Goal: Task Accomplishment & Management: Manage account settings

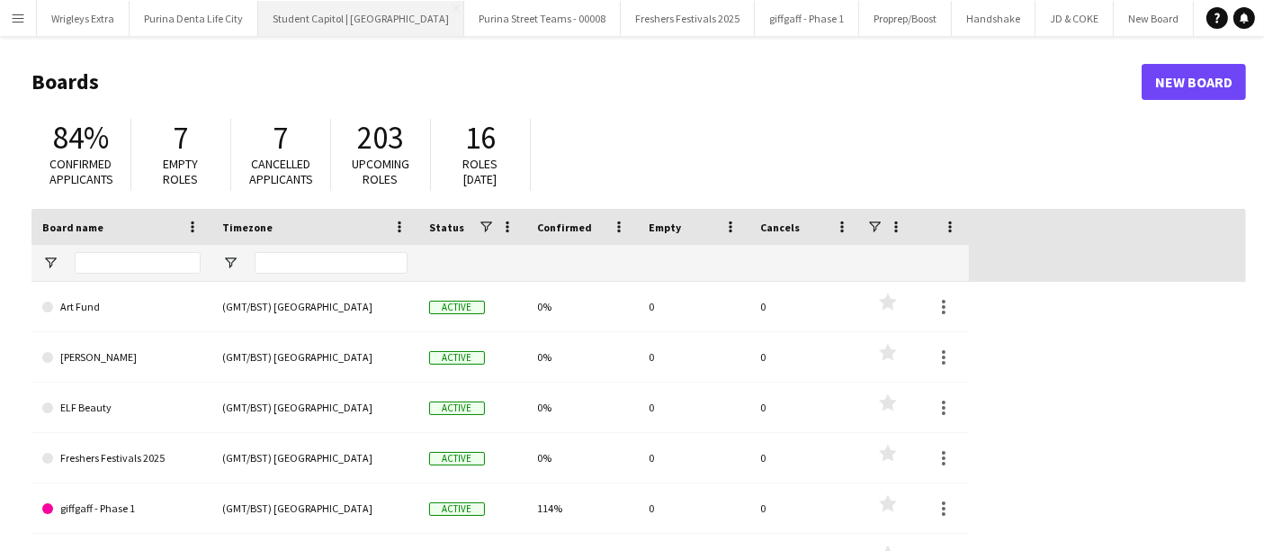
click at [355, 1] on button "Student Capitol | [GEOGRAPHIC_DATA] Close" at bounding box center [361, 18] width 206 height 35
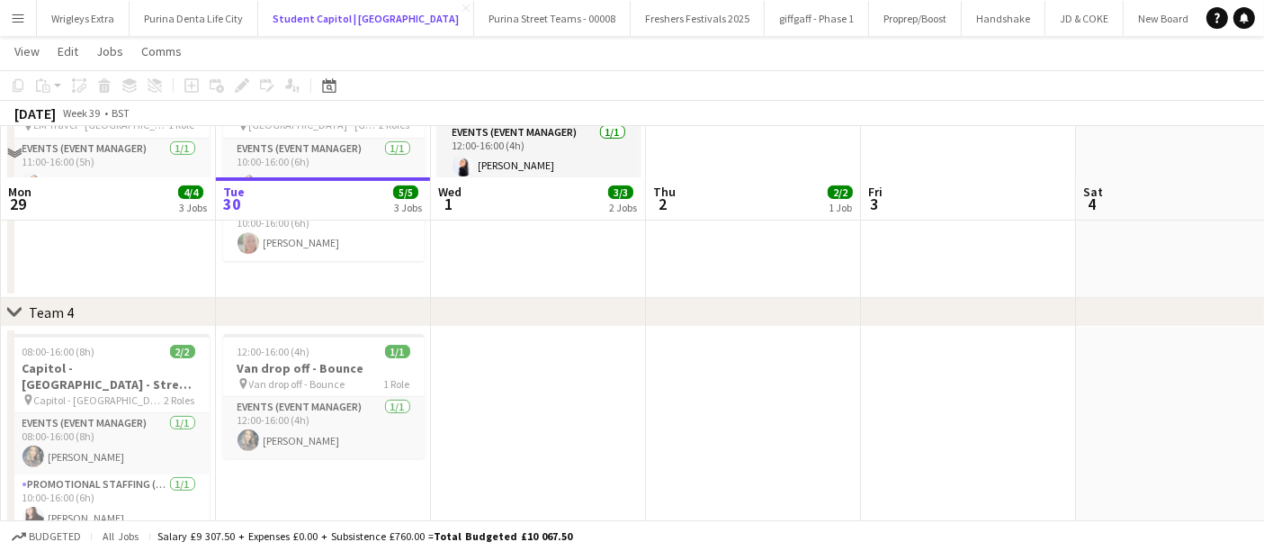
scroll to position [559, 0]
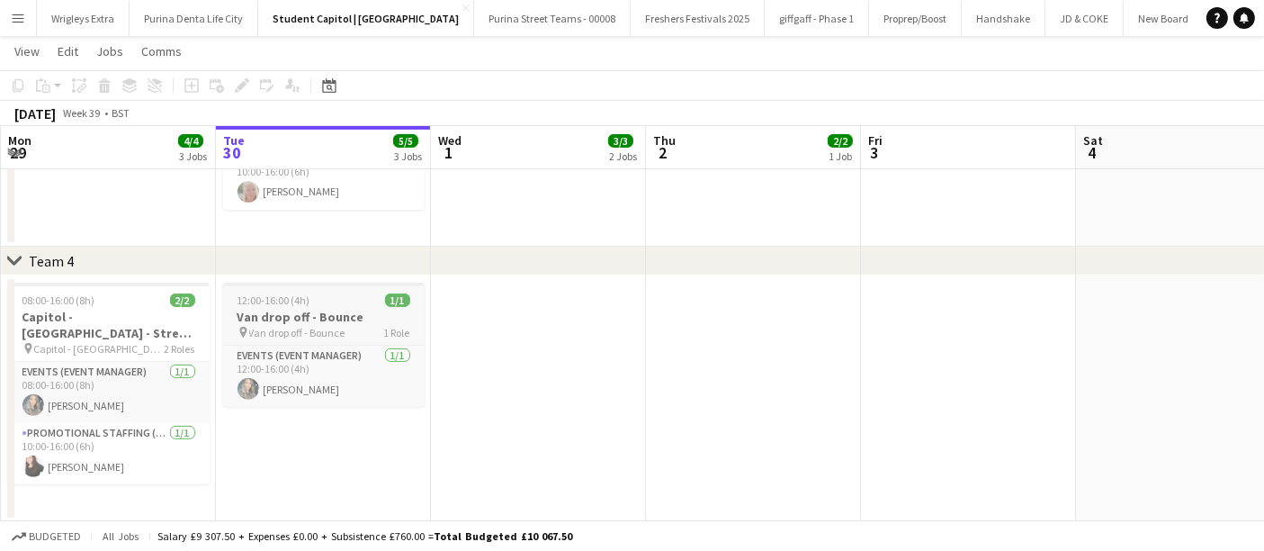
click at [351, 325] on div "pin Van drop off - Bounce 1 Role" at bounding box center [324, 332] width 202 height 14
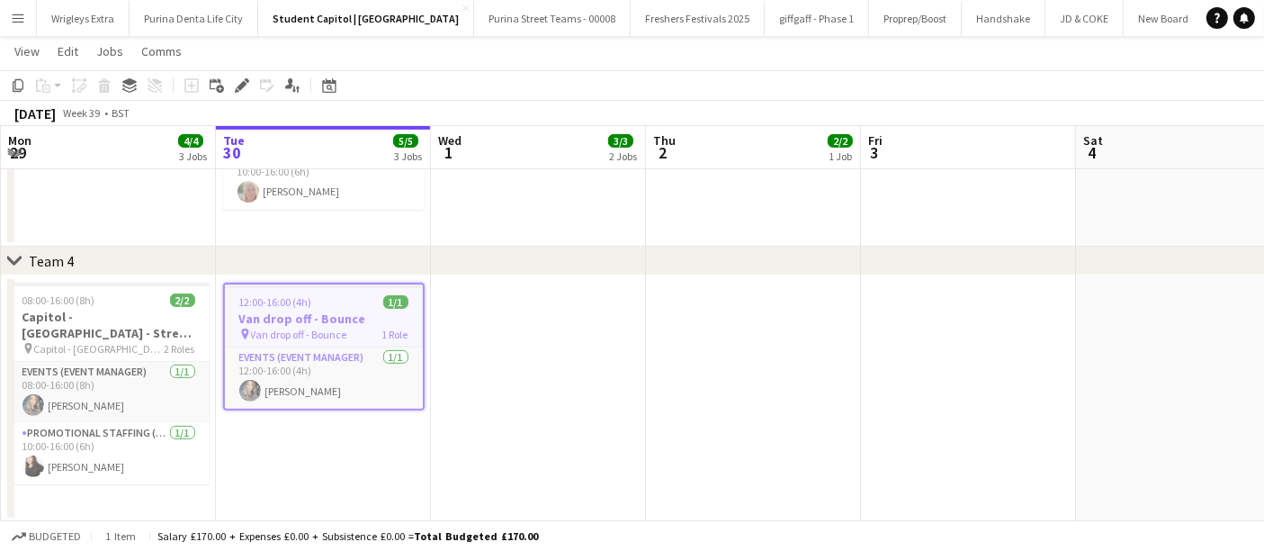
click at [345, 320] on h3 "Van drop off - Bounce" at bounding box center [324, 318] width 198 height 16
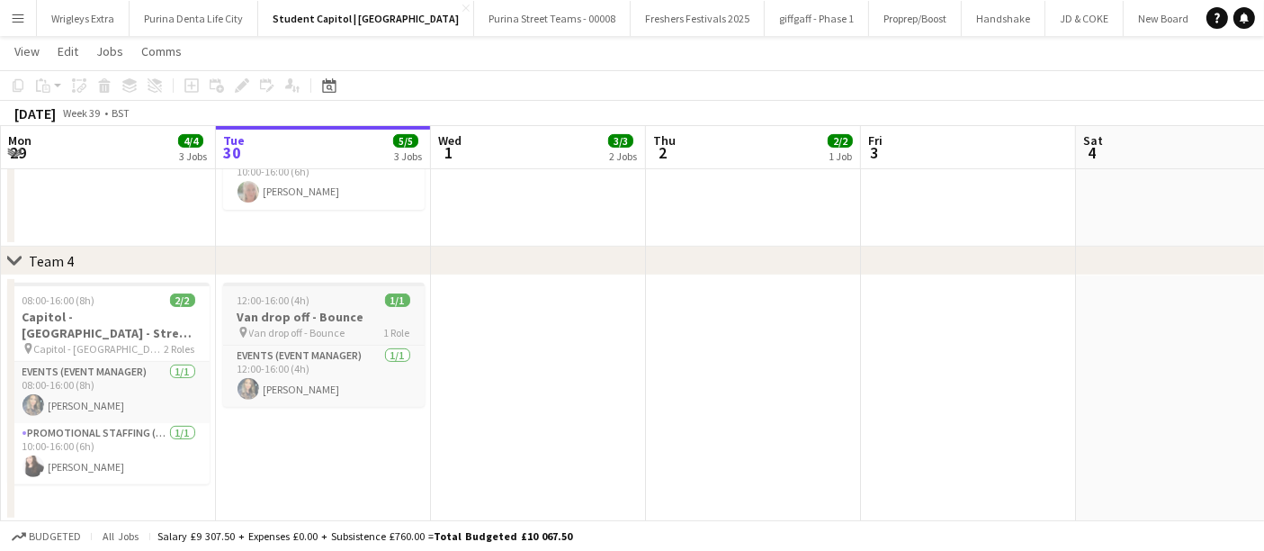
click at [345, 320] on h3 "Van drop off - Bounce" at bounding box center [324, 317] width 202 height 16
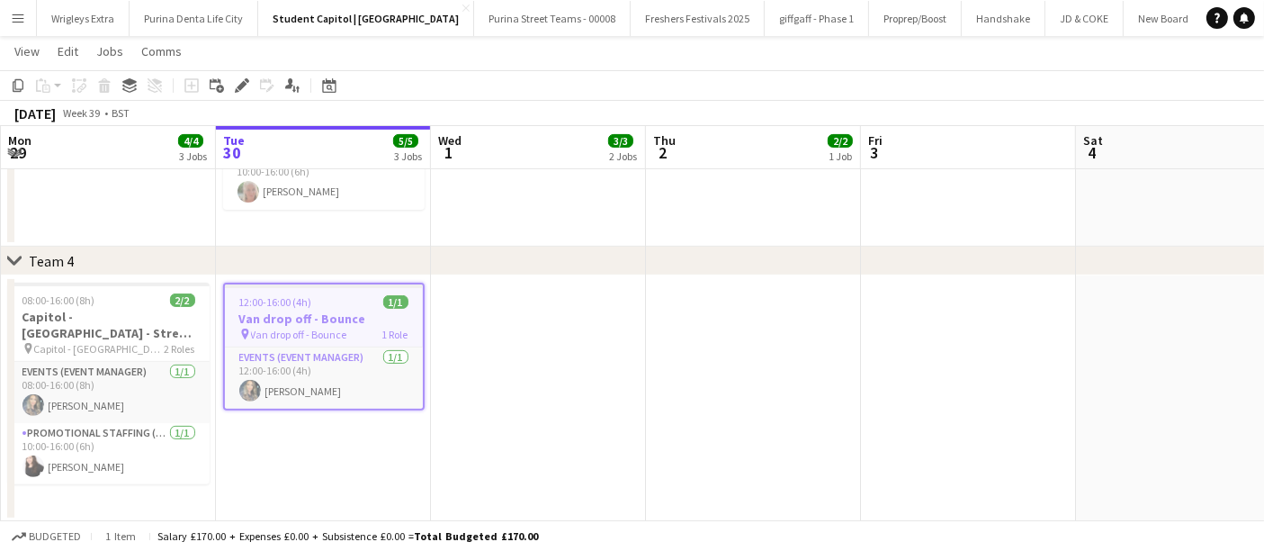
drag, startPoint x: 245, startPoint y: 85, endPoint x: 274, endPoint y: 103, distance: 34.3
click at [244, 85] on icon "Edit" at bounding box center [242, 85] width 14 height 14
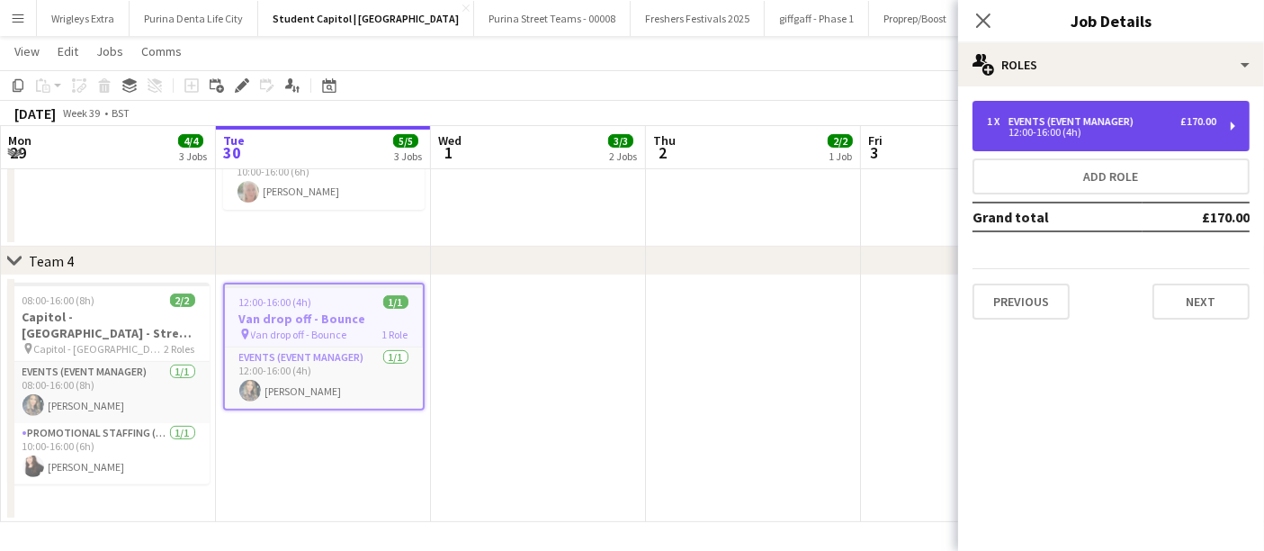
click at [1146, 122] on div "1 x Events (Event Manager) £170.00" at bounding box center [1101, 121] width 229 height 13
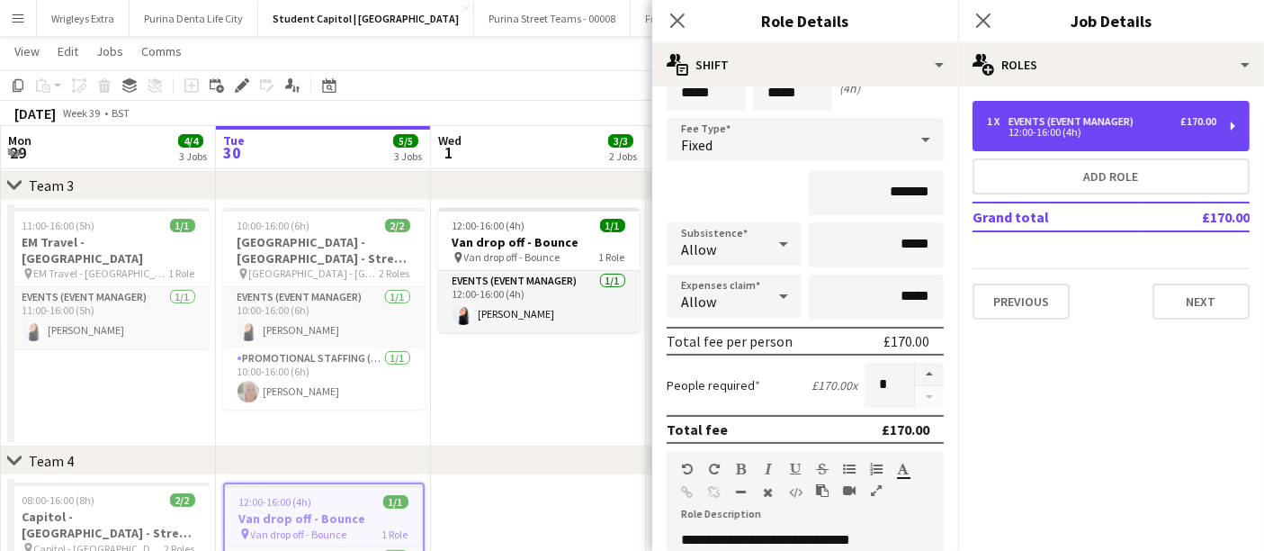
scroll to position [0, 0]
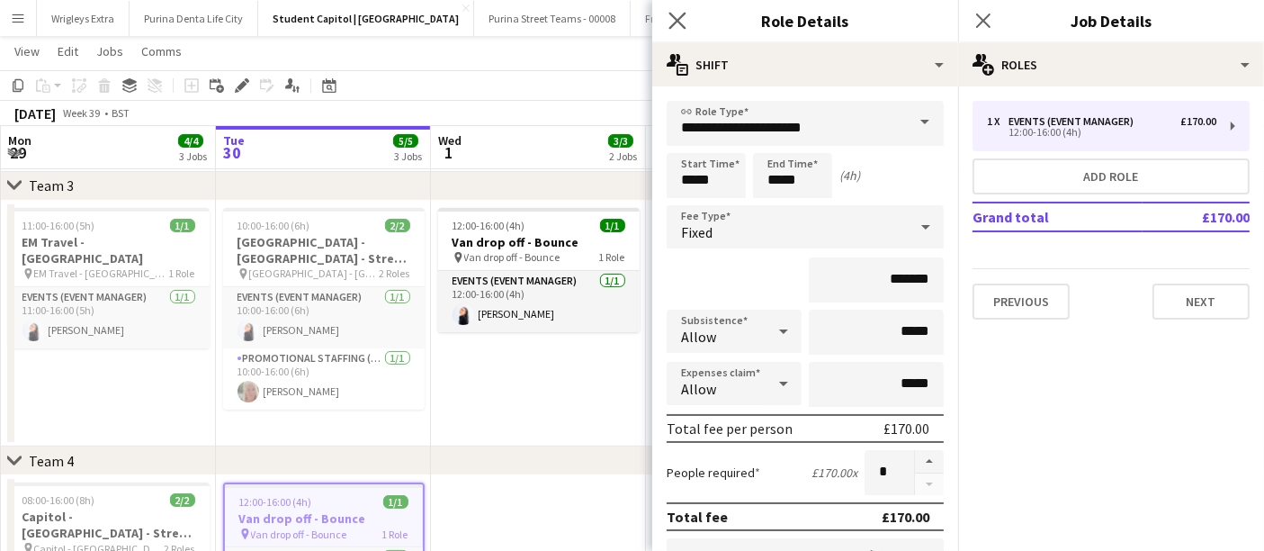
click at [686, 25] on app-icon "Close pop-in" at bounding box center [678, 21] width 26 height 26
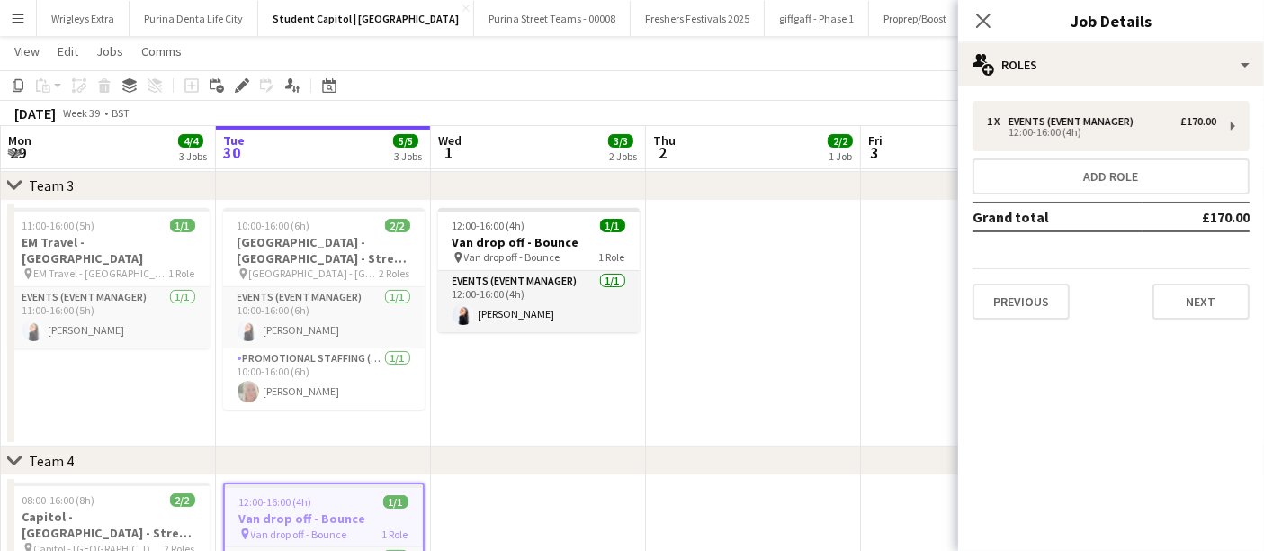
click at [995, 29] on div "Close pop-in" at bounding box center [983, 20] width 50 height 41
click at [990, 17] on icon "Close pop-in" at bounding box center [982, 20] width 17 height 17
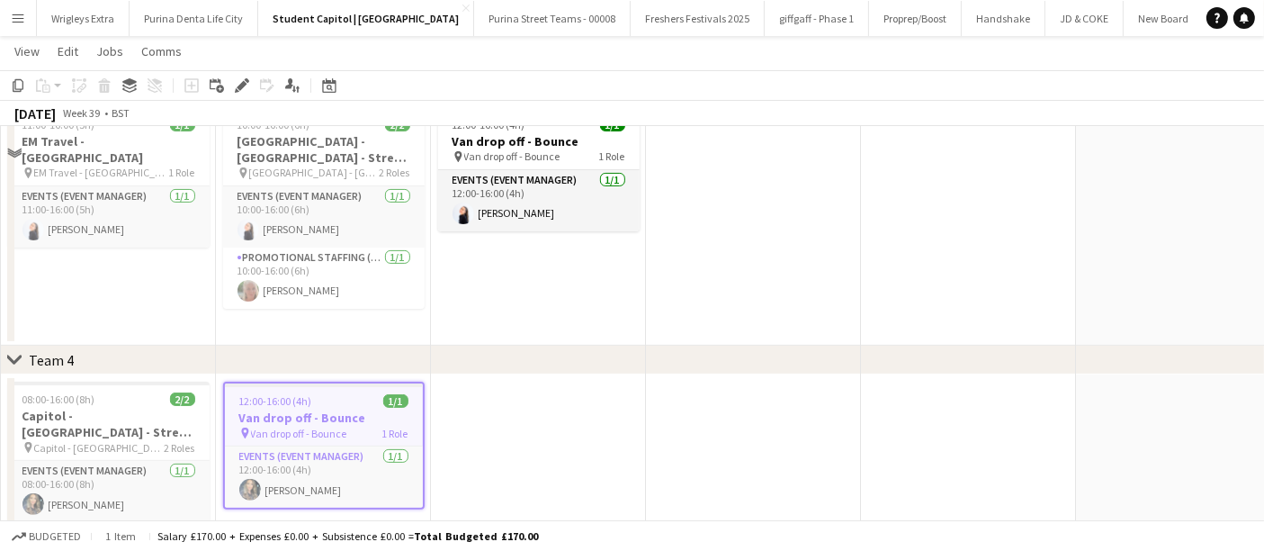
scroll to position [559, 0]
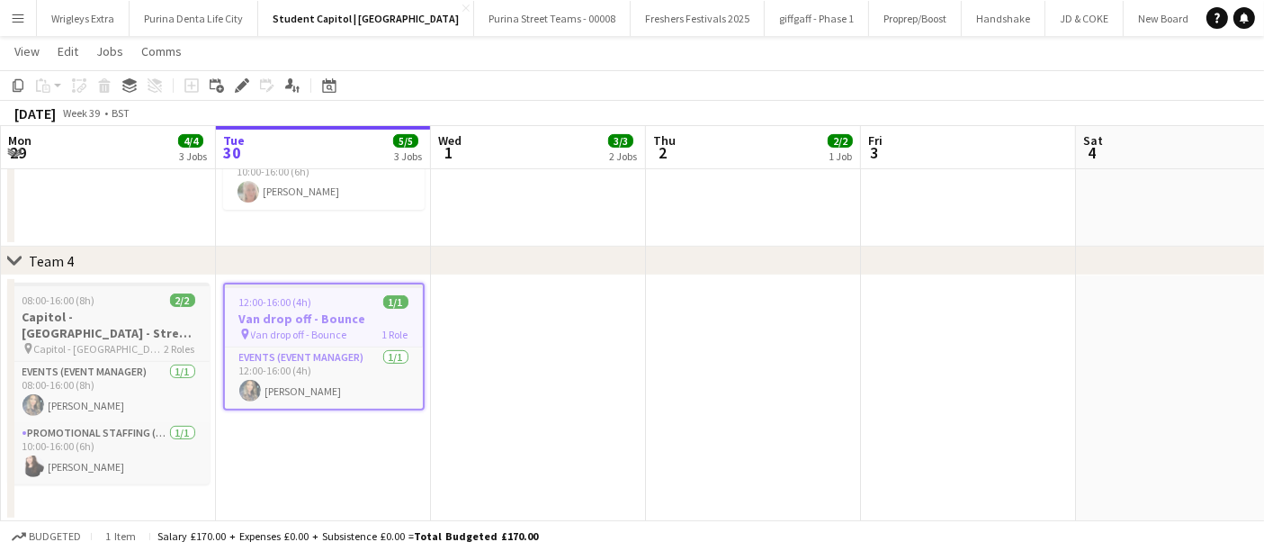
click at [87, 331] on h3 "Capitol - [GEOGRAPHIC_DATA] - Street Team" at bounding box center [109, 325] width 202 height 32
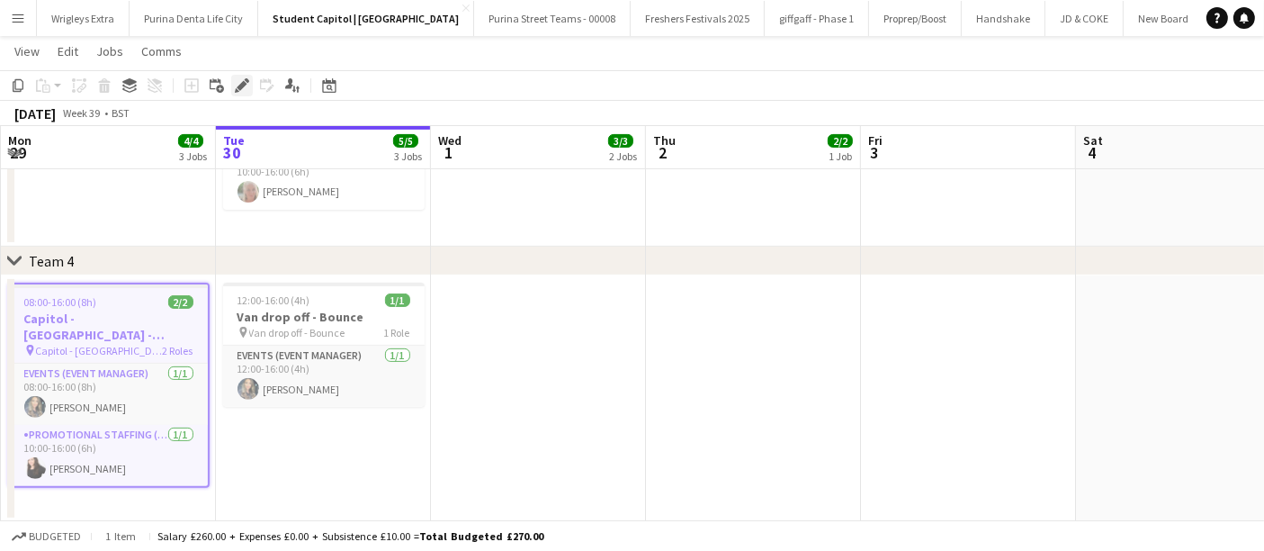
click at [244, 76] on div "Edit" at bounding box center [242, 86] width 22 height 22
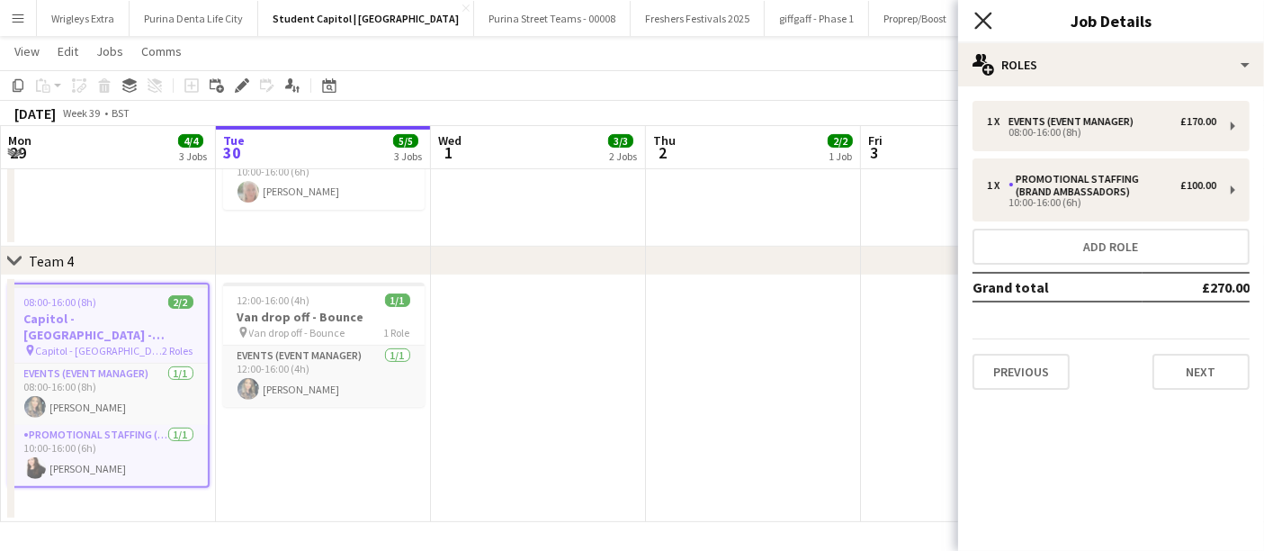
click at [990, 24] on icon "Close pop-in" at bounding box center [982, 20] width 17 height 17
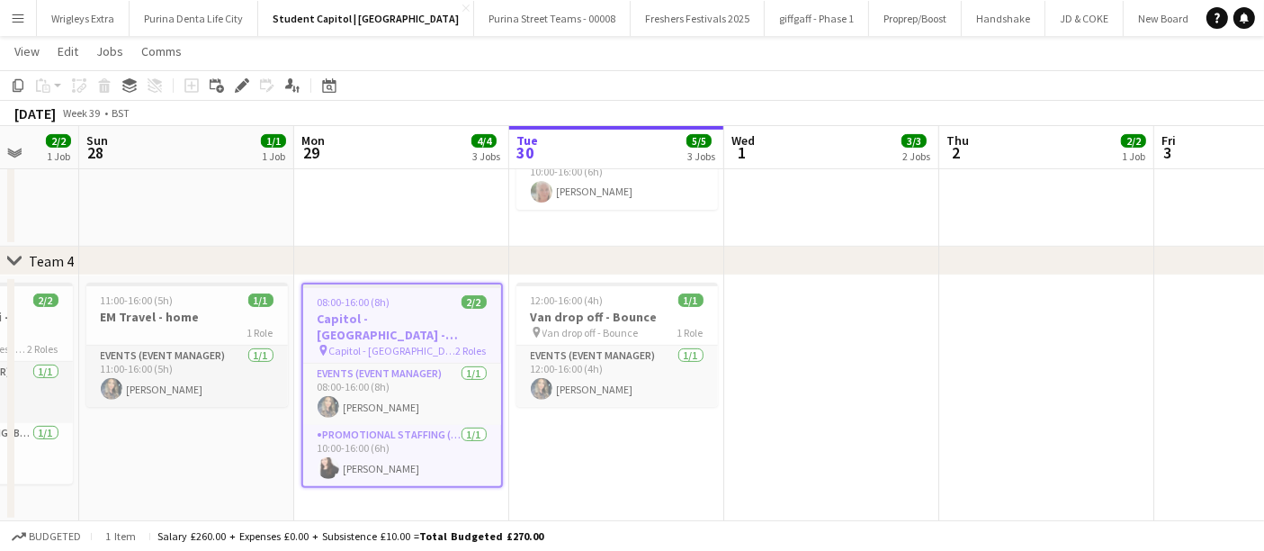
drag, startPoint x: 521, startPoint y: 380, endPoint x: 812, endPoint y: 345, distance: 292.6
click at [812, 345] on app-calendar-viewport "Thu 25 4/4 2 Jobs Fri 26 2/2 1 Job Sat 27 2/2 1 Job Sun 28 1/1 1 Job Mon 29 4/4…" at bounding box center [632, 16] width 1264 height 1010
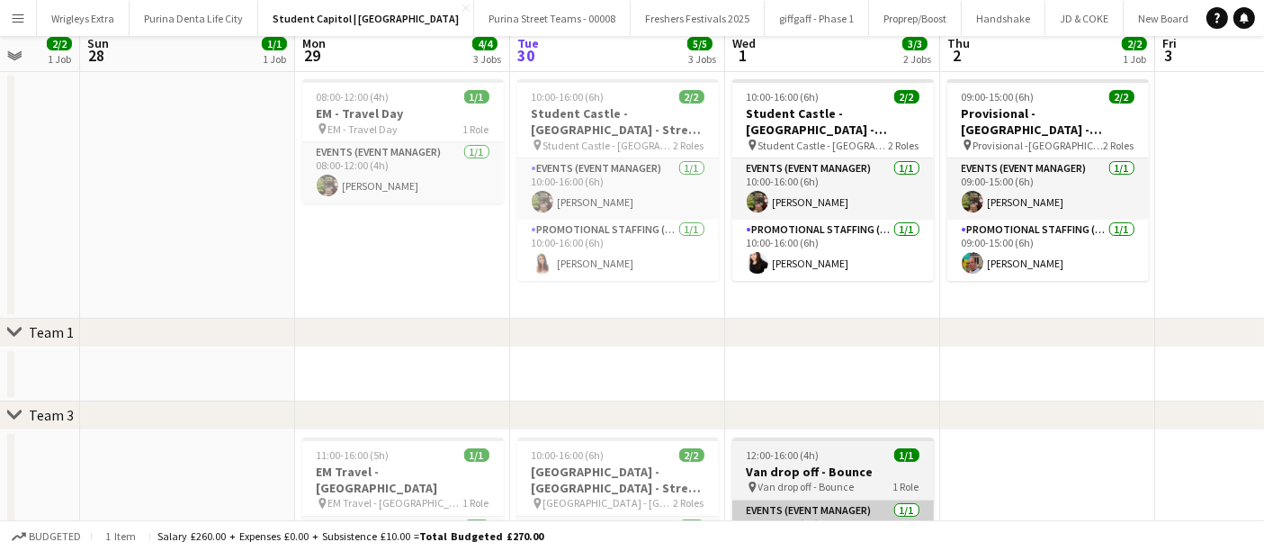
scroll to position [0, 0]
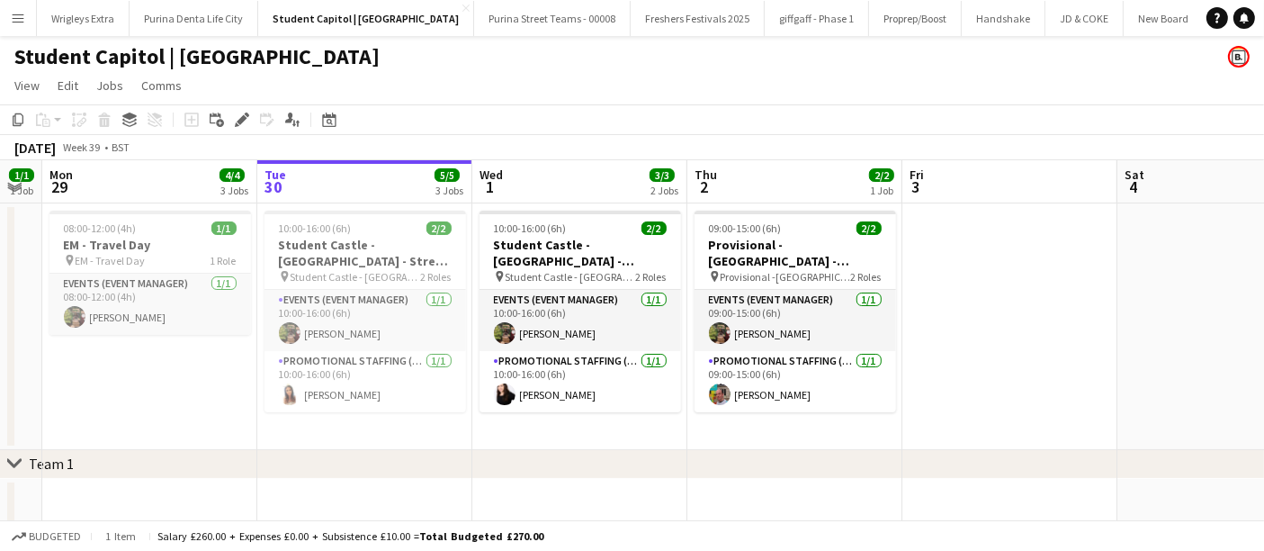
drag, startPoint x: 1214, startPoint y: 365, endPoint x: 923, endPoint y: 392, distance: 291.8
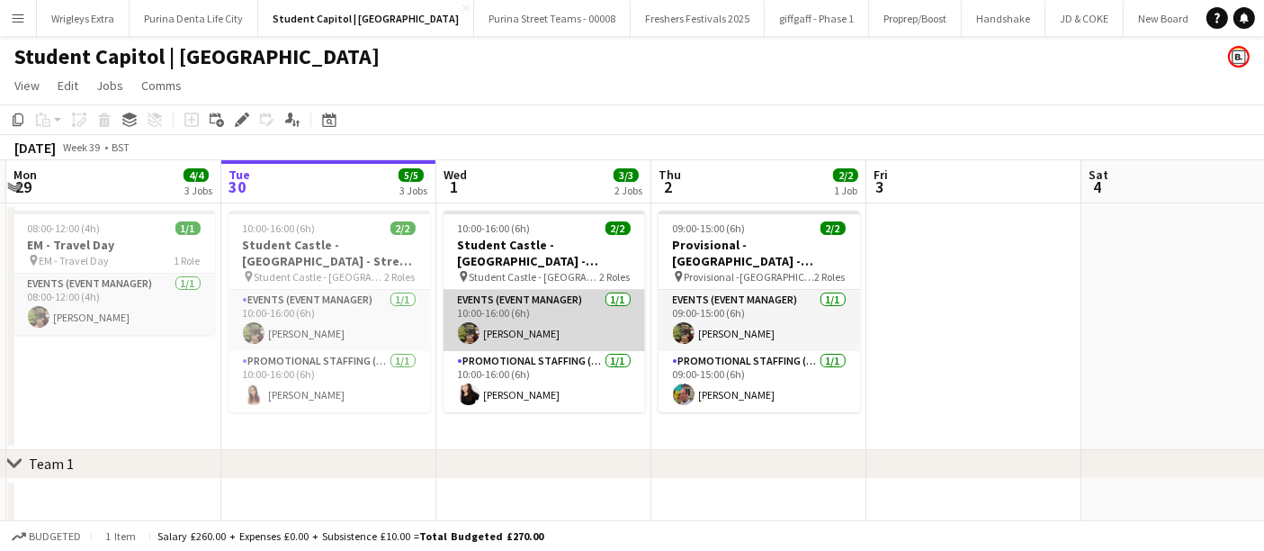
click at [578, 320] on app-card-role "Events (Event Manager) [DATE] 10:00-16:00 (6h) [PERSON_NAME]" at bounding box center [545, 320] width 202 height 61
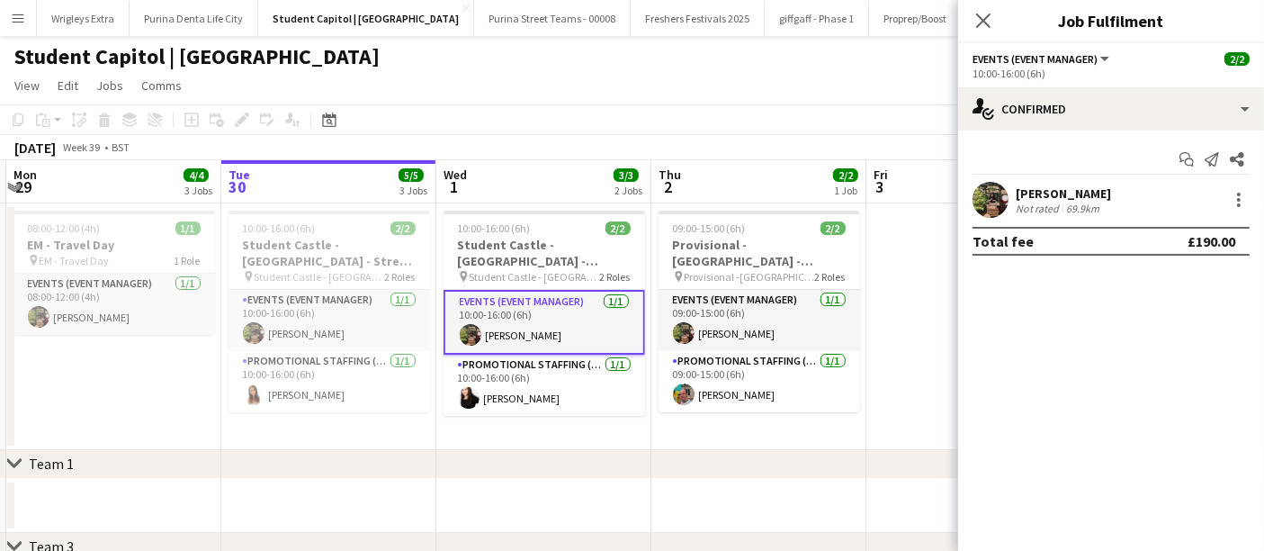
click at [1104, 205] on div "[PERSON_NAME] Not rated 69.9km" at bounding box center [1111, 200] width 306 height 36
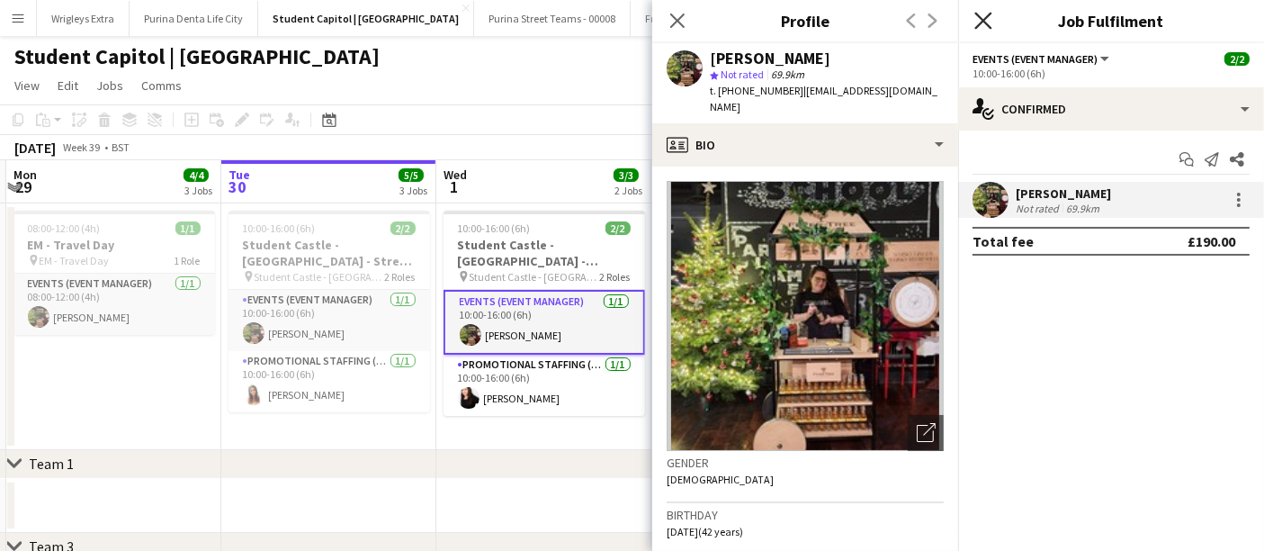
click at [980, 20] on icon "Close pop-in" at bounding box center [982, 20] width 17 height 17
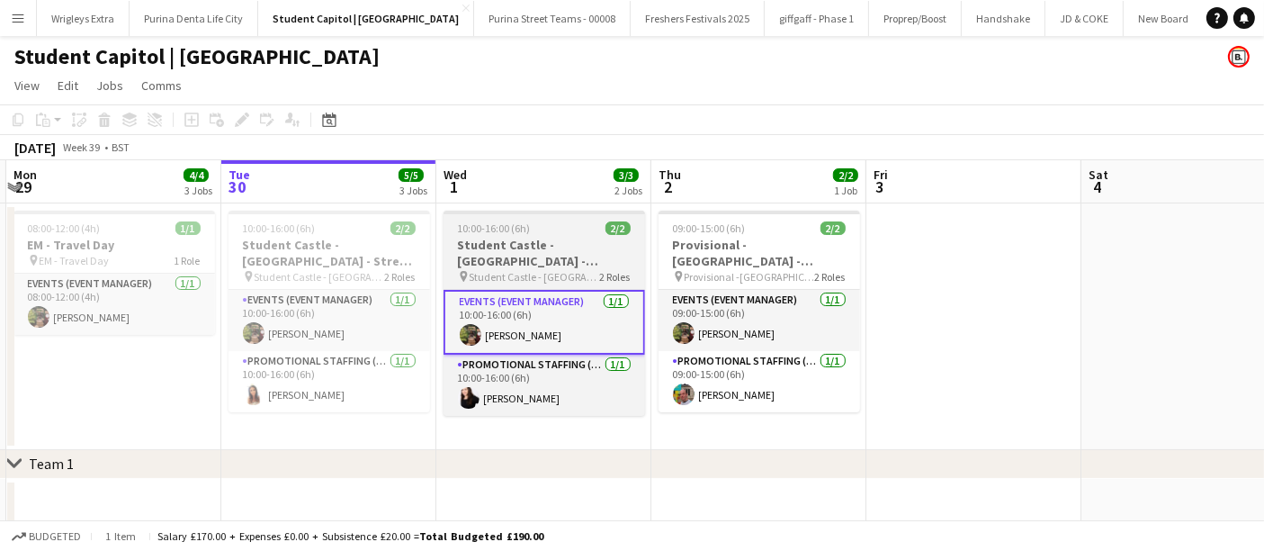
click at [569, 251] on h3 "Student Castle - [GEOGRAPHIC_DATA] - Freshers Fair" at bounding box center [545, 253] width 202 height 32
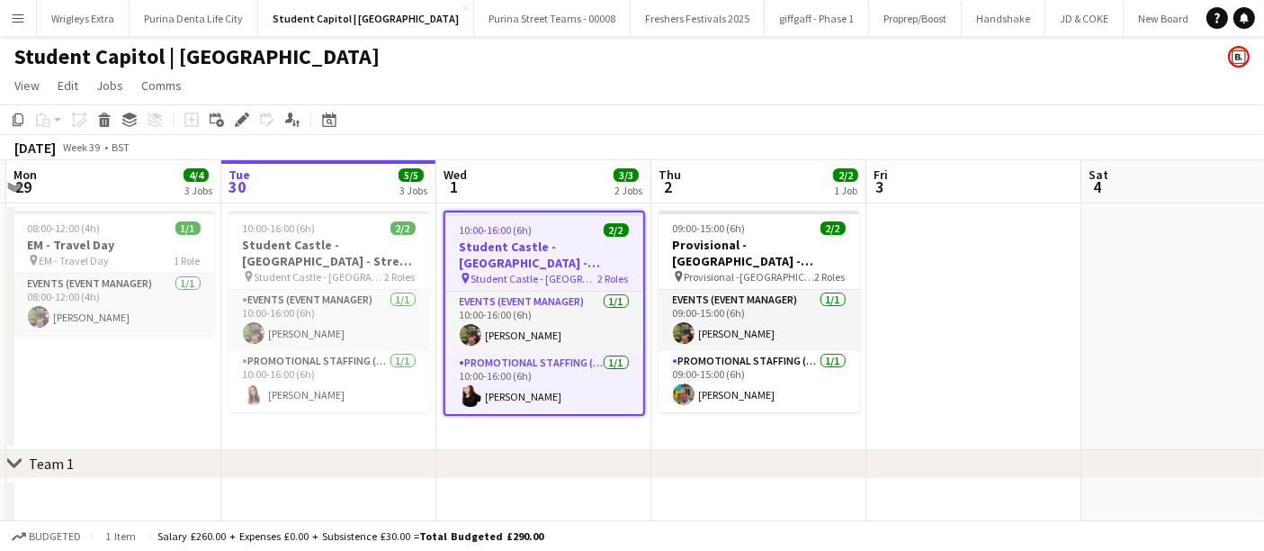
drag, startPoint x: 236, startPoint y: 119, endPoint x: 293, endPoint y: 154, distance: 67.4
click at [236, 119] on icon "Edit" at bounding box center [242, 119] width 14 height 14
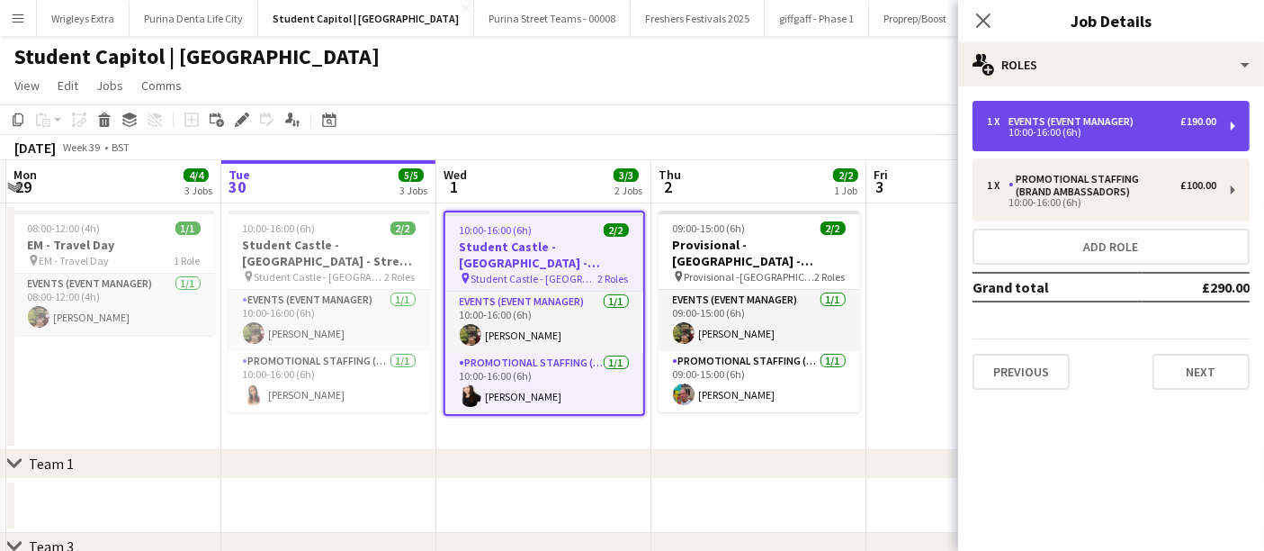
click at [1110, 128] on div "10:00-16:00 (6h)" at bounding box center [1101, 132] width 229 height 9
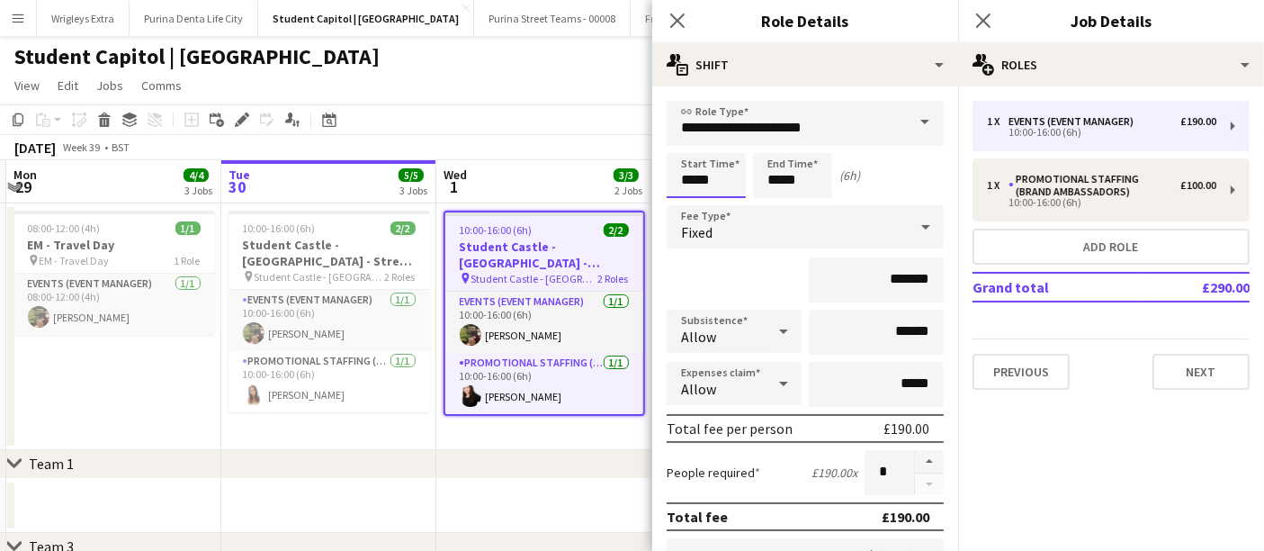
click at [730, 182] on input "*****" at bounding box center [706, 175] width 79 height 45
click at [688, 140] on div at bounding box center [688, 144] width 36 height 18
click at [695, 202] on div at bounding box center [688, 207] width 36 height 18
type input "*****"
click at [695, 202] on div at bounding box center [688, 207] width 36 height 18
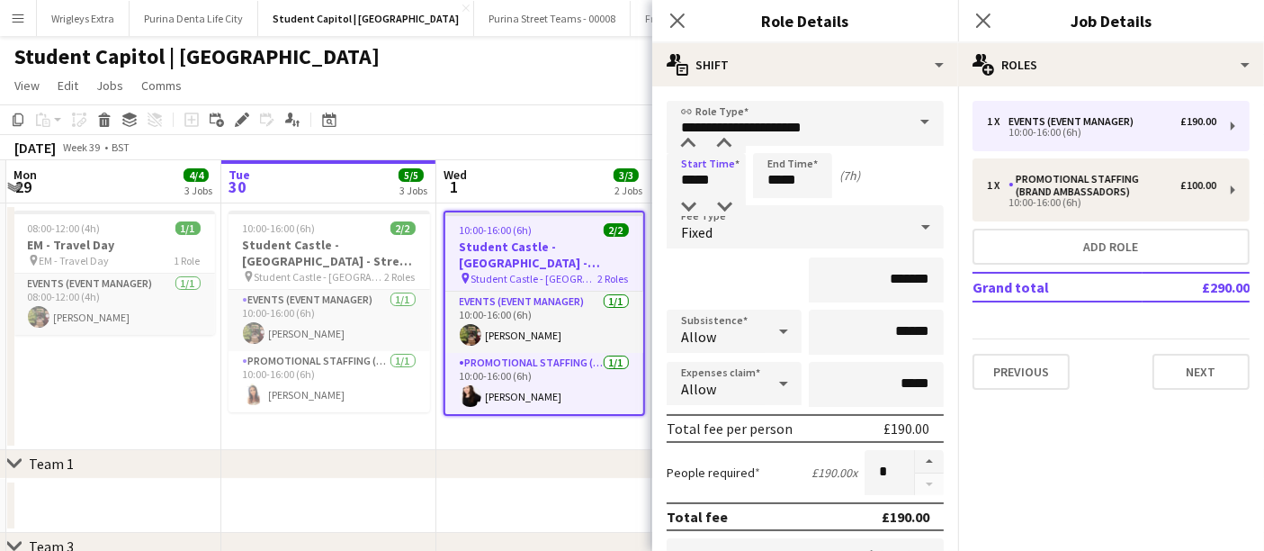
click at [899, 94] on div "**********" at bounding box center [805, 562] width 306 height 952
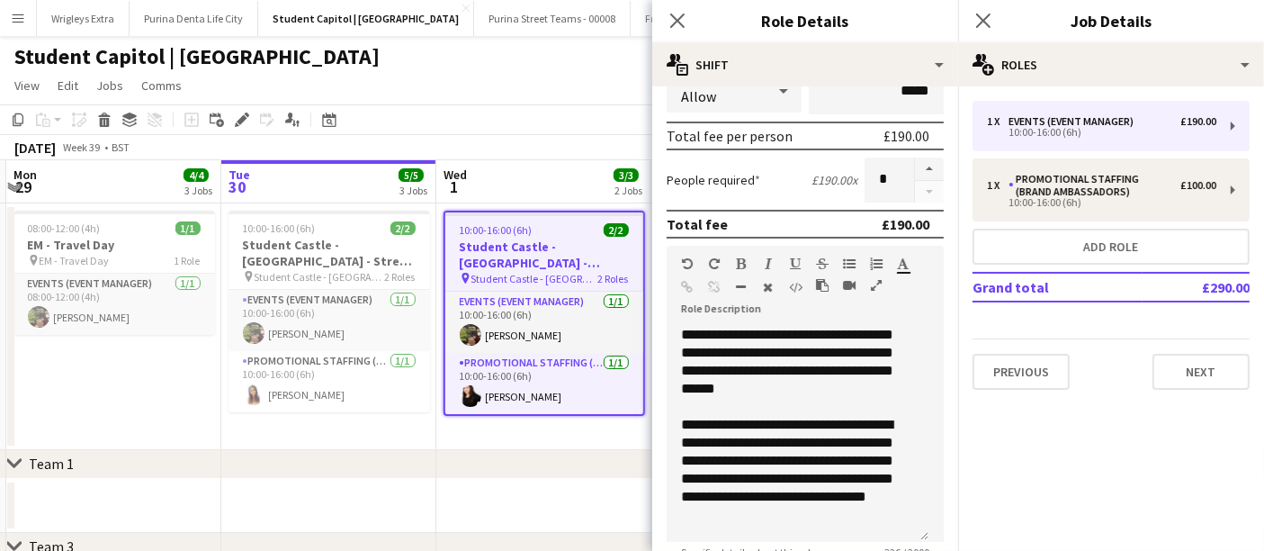
scroll to position [481, 0]
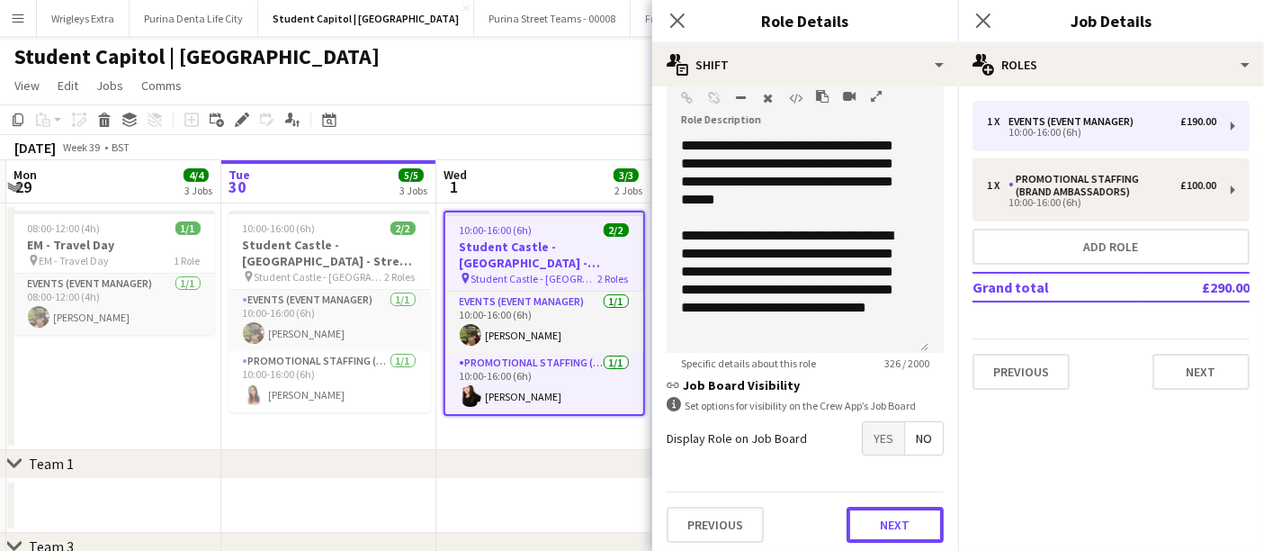
click at [897, 516] on button "Next" at bounding box center [895, 525] width 97 height 36
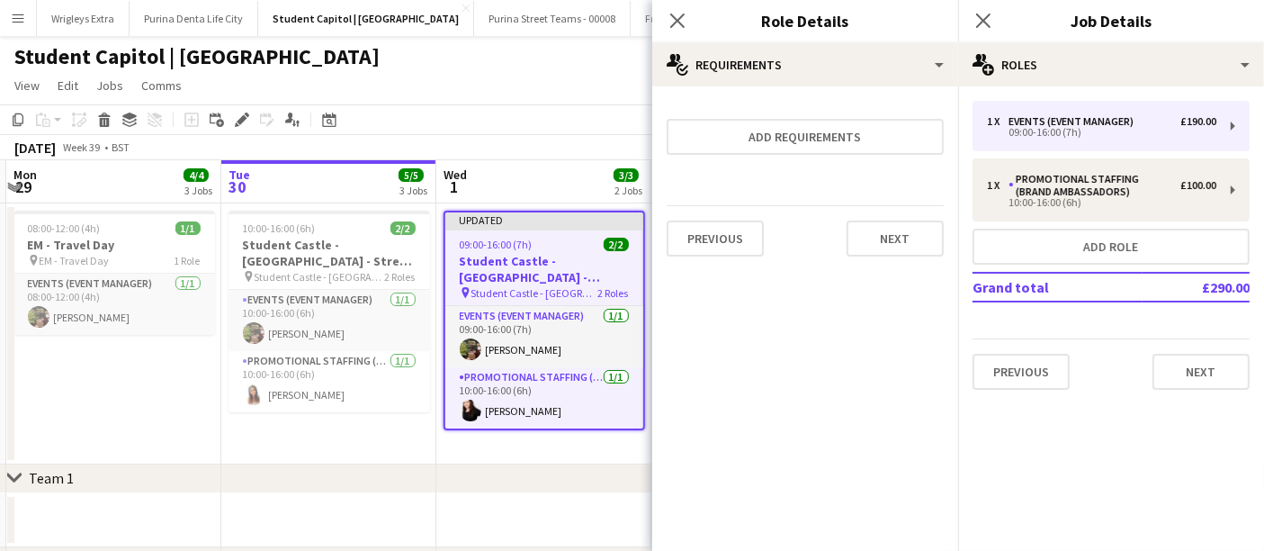
scroll to position [0, 0]
click at [897, 242] on button "Next" at bounding box center [895, 238] width 97 height 36
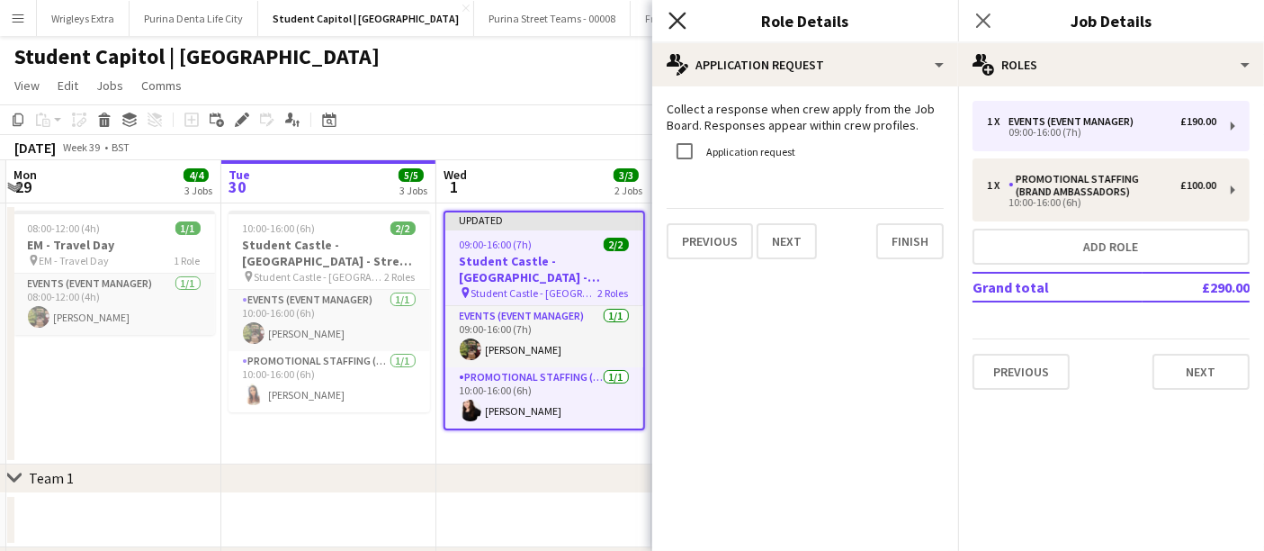
click at [680, 20] on icon "Close pop-in" at bounding box center [676, 20] width 17 height 17
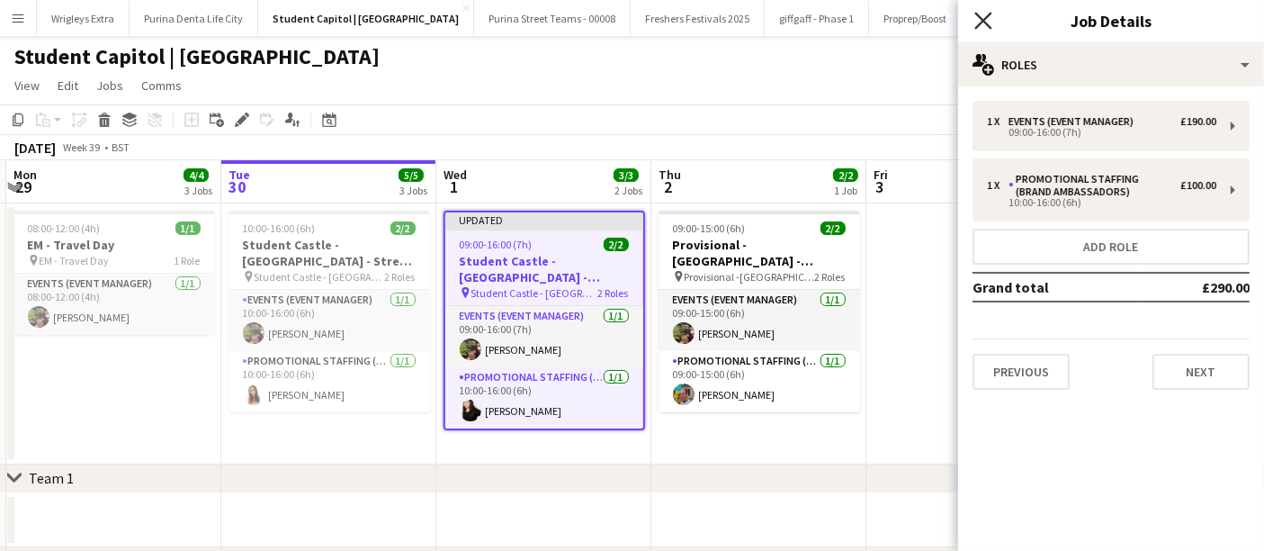
click at [976, 27] on icon at bounding box center [982, 20] width 17 height 17
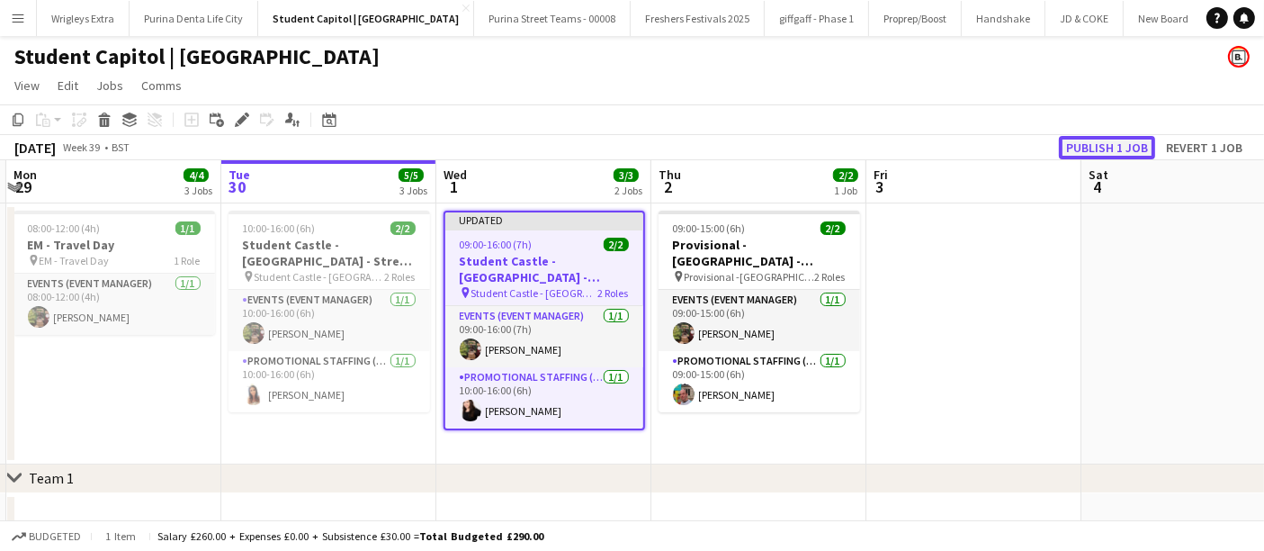
click at [1113, 148] on button "Publish 1 job" at bounding box center [1107, 147] width 96 height 23
